Goal: Task Accomplishment & Management: Manage account settings

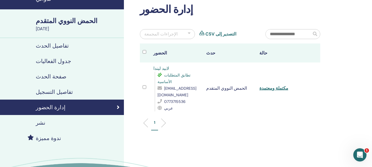
click at [44, 91] on font "تفاصيل التسجيل" at bounding box center [54, 91] width 37 height 7
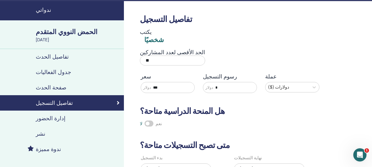
scroll to position [28, 0]
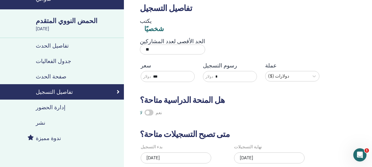
click at [44, 121] on div "نشر" at bounding box center [61, 122] width 115 height 7
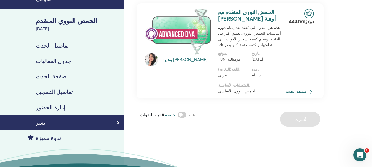
click at [51, 104] on font "إدارة الحضور" at bounding box center [51, 107] width 30 height 7
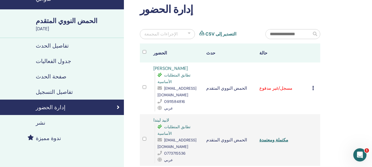
click at [316, 85] on div "إلغاء التسجيل لا يتم التصديق تلقائيًا وضع علامة على أنه مدفوع وضع علامة على أنه…" at bounding box center [314, 88] width 5 height 7
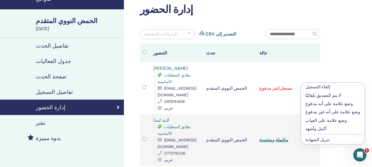
click at [310, 132] on p "أكمل وأشهد" at bounding box center [332, 128] width 55 height 7
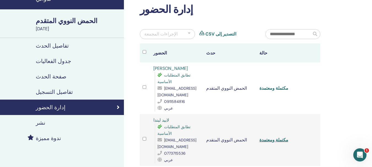
click at [264, 85] on font "مكتملة ومعتمدة" at bounding box center [273, 88] width 29 height 6
